Goal: Information Seeking & Learning: Learn about a topic

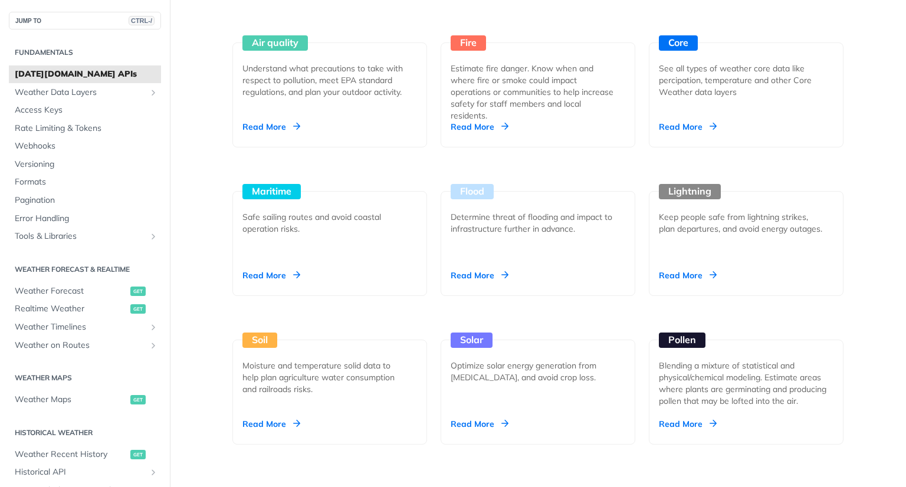
scroll to position [1138, 0]
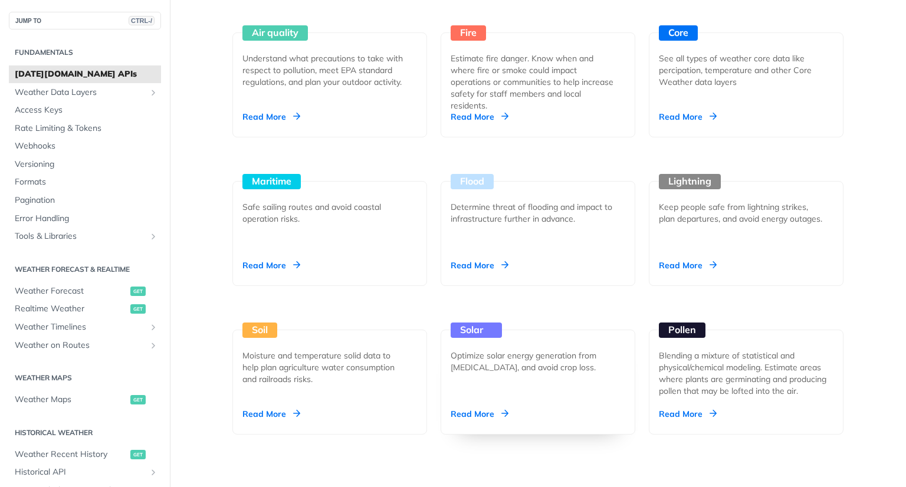
click at [490, 409] on div "Read More" at bounding box center [480, 414] width 58 height 12
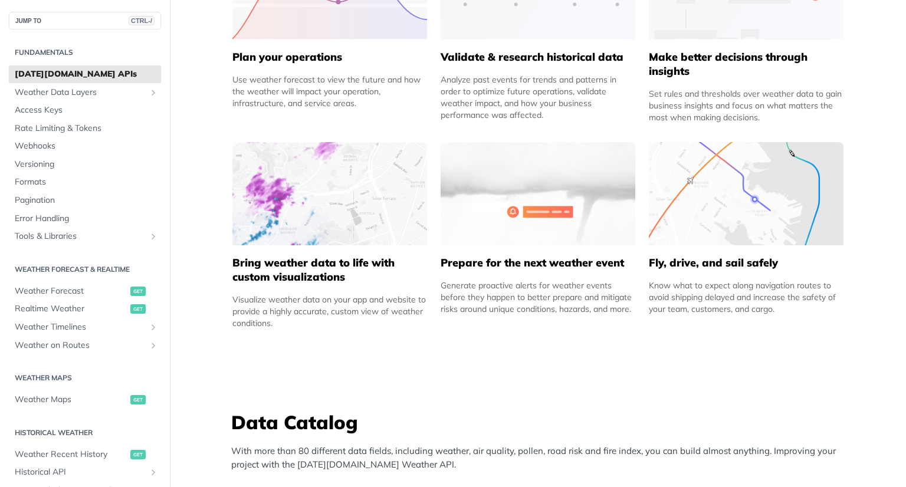
scroll to position [634, 0]
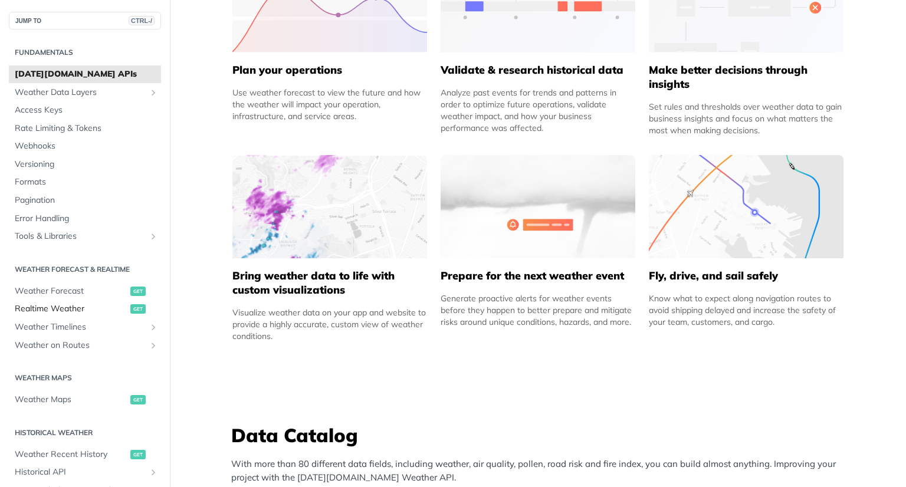
click at [47, 309] on span "Realtime Weather" at bounding box center [71, 309] width 113 height 12
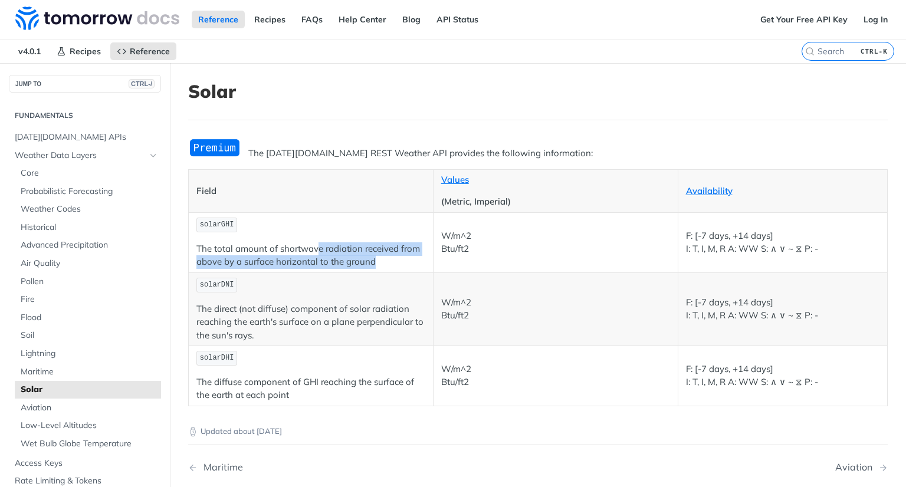
drag, startPoint x: 320, startPoint y: 250, endPoint x: 384, endPoint y: 268, distance: 66.5
click at [384, 268] on td "solarGHI The total amount of shortwave radiation received from above by a surfa…" at bounding box center [311, 242] width 245 height 60
